Goal: Transaction & Acquisition: Purchase product/service

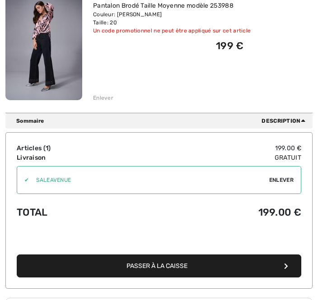
scroll to position [161, 0]
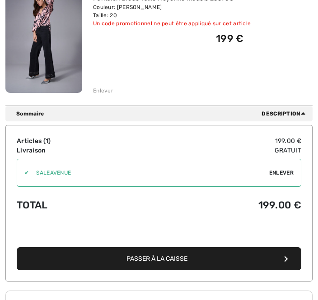
click at [286, 166] on div "✔ Utiliser Enlever" at bounding box center [159, 173] width 284 height 28
click at [275, 177] on div "✔ Utiliser Enlever" at bounding box center [159, 173] width 284 height 28
click at [81, 168] on input "TEXT" at bounding box center [149, 172] width 240 height 27
click at [29, 173] on div "✔" at bounding box center [23, 173] width 12 height 8
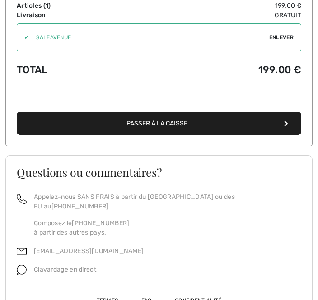
scroll to position [296, 0]
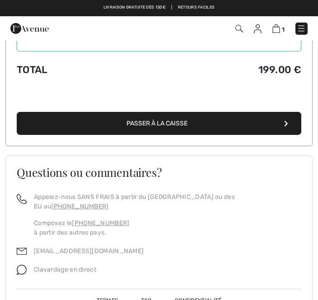
click at [180, 121] on span "Passer à la caisse" at bounding box center [156, 124] width 61 height 8
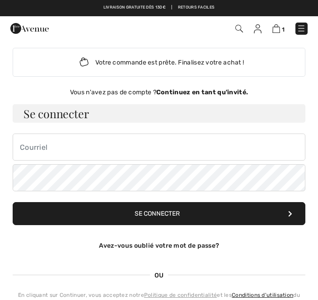
click at [214, 94] on strong "Continuez en tant qu'invité." at bounding box center [202, 92] width 92 height 8
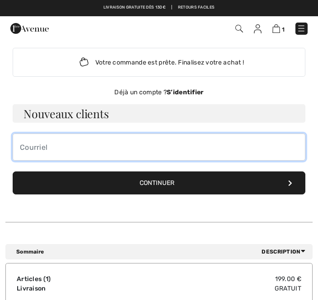
click at [54, 139] on input "email" at bounding box center [159, 147] width 292 height 27
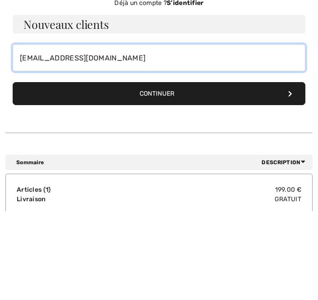
type input "annick.caumette@gmail.com"
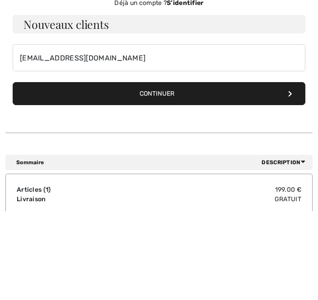
click at [199, 171] on button "Continuer" at bounding box center [159, 182] width 292 height 23
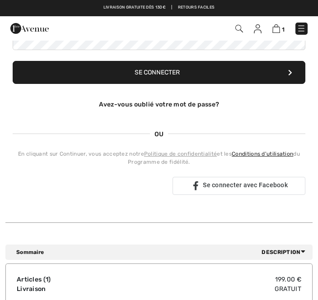
scroll to position [139, 0]
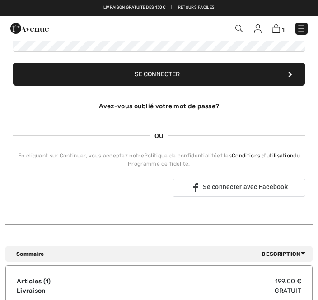
click at [313, 206] on div "Votre commande est prête. Finalisez votre achat ! Vous n'avez pas de compte ? C…" at bounding box center [159, 225] width 318 height 649
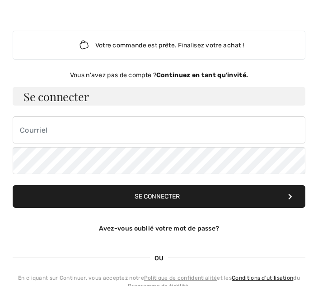
scroll to position [18, 0]
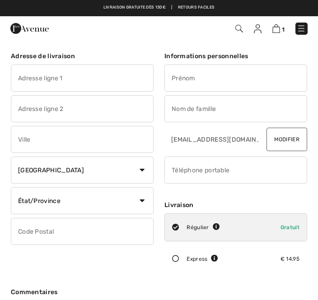
click at [42, 72] on input "text" at bounding box center [82, 77] width 143 height 27
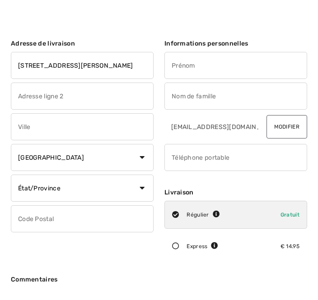
click at [39, 103] on input "text" at bounding box center [82, 108] width 143 height 27
type input "[STREET_ADDRESS][PERSON_NAME]"
type input "Villa capucine"
click at [51, 126] on input "text" at bounding box center [82, 139] width 143 height 27
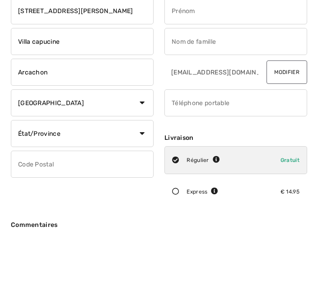
click at [151, 157] on select "Pays [GEOGRAPHIC_DATA] [GEOGRAPHIC_DATA] [GEOGRAPHIC_DATA] [GEOGRAPHIC_DATA] [G…" at bounding box center [82, 170] width 143 height 27
type input "Arcachon"
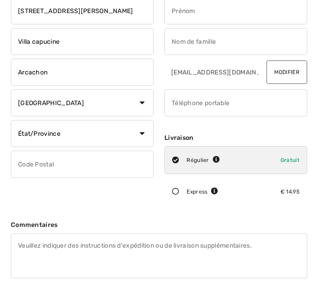
select select "FR"
click at [51, 162] on input "text" at bounding box center [82, 164] width 143 height 27
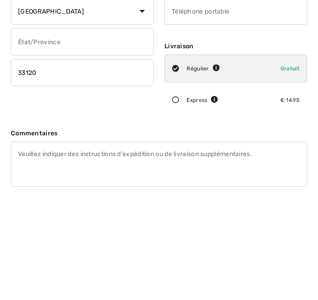
type input "33120"
click at [179, 178] on div "Express € 14.95" at bounding box center [235, 192] width 143 height 28
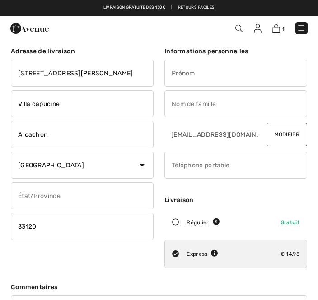
scroll to position [0, 0]
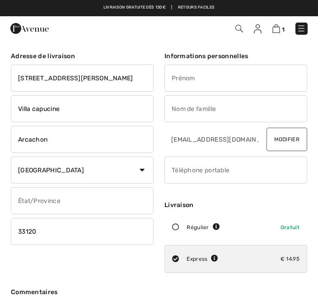
click at [185, 77] on input "text" at bounding box center [235, 77] width 143 height 27
type input "Annick"
click at [184, 107] on input "text" at bounding box center [235, 108] width 143 height 27
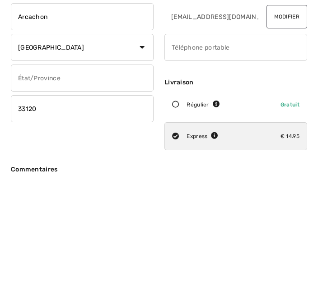
type input "Caumette"
click at [186, 157] on input "phone" at bounding box center [235, 170] width 143 height 27
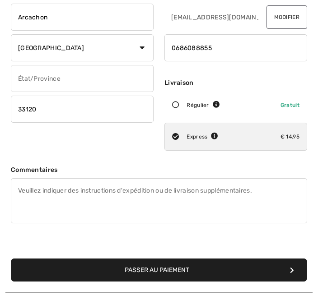
scroll to position [236, 0]
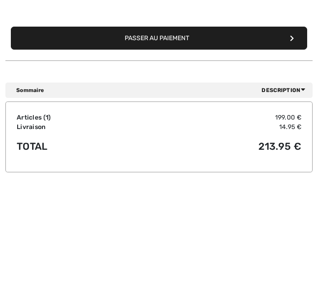
type input "0686088855"
click at [165, 144] on button "Passer au paiement" at bounding box center [159, 155] width 296 height 23
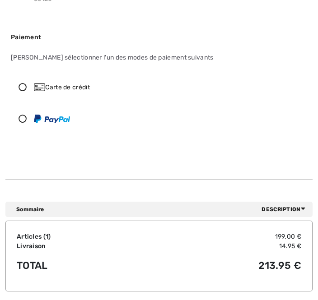
scroll to position [147, 0]
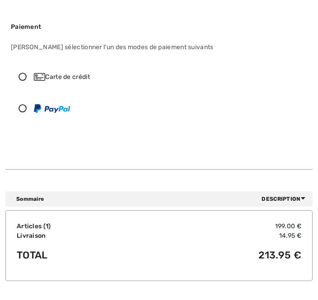
click at [23, 76] on icon at bounding box center [22, 77] width 23 height 8
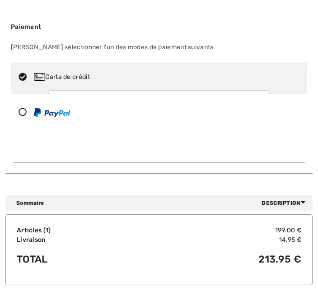
scroll to position [148, 0]
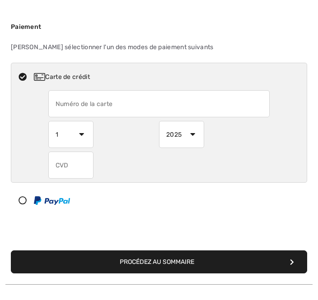
click at [72, 106] on input "text" at bounding box center [158, 103] width 221 height 27
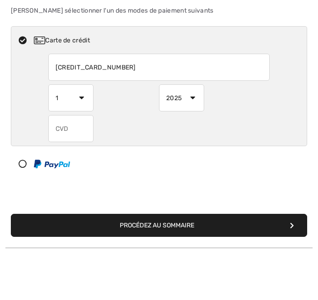
type input "4979431402818583"
click at [83, 121] on select "1 2 3 4 5 6 7 8 9 10 11 12" at bounding box center [70, 134] width 45 height 27
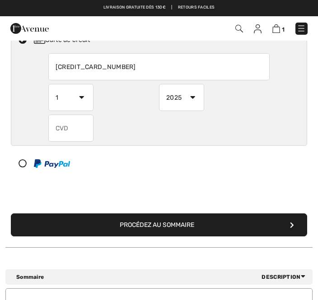
select select "3"
click at [202, 99] on select "2025 2026 2027 2028 2029 2030 2031 2032 2033 2034 2035" at bounding box center [181, 97] width 45 height 27
select select "2028"
click at [75, 129] on input "text" at bounding box center [70, 128] width 45 height 27
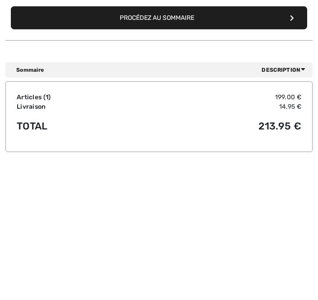
scroll to position [265, 0]
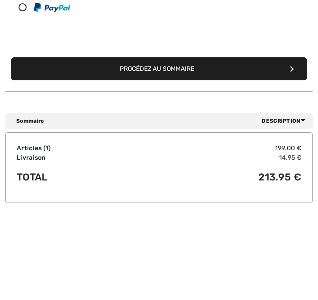
type input "546"
click at [188, 133] on button "Procédez au sommaire" at bounding box center [159, 144] width 296 height 23
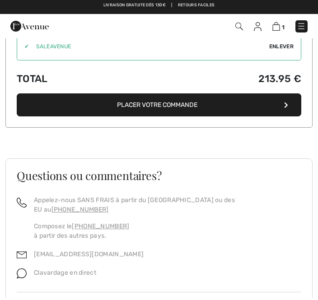
scroll to position [936, 0]
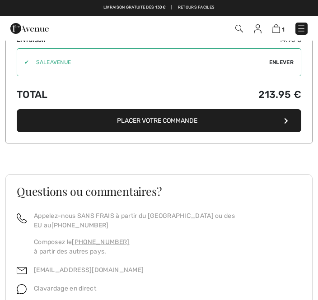
click at [169, 117] on button "Placer votre commande" at bounding box center [159, 120] width 284 height 23
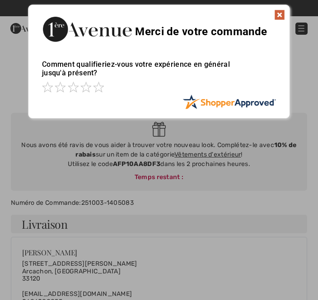
click at [284, 12] on img at bounding box center [279, 14] width 11 height 11
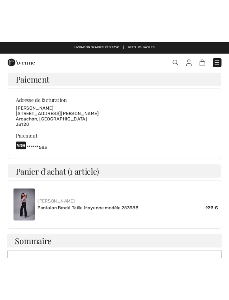
scroll to position [314, 0]
